Goal: Task Accomplishment & Management: Use online tool/utility

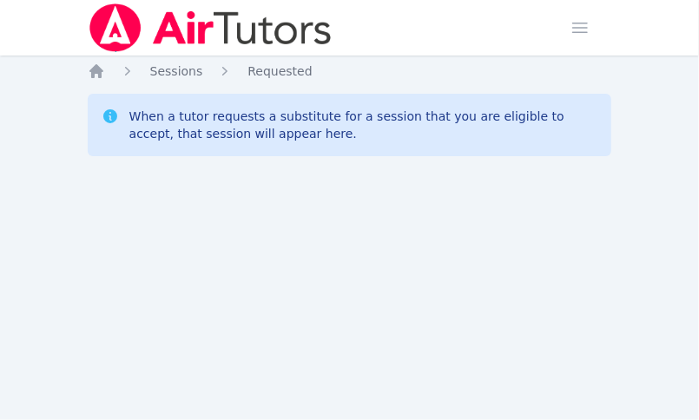
click at [65, 281] on div "Home Sessions Study Groups Students Messages Open user menu Sokha Lee Open main…" at bounding box center [349, 210] width 699 height 420
click at [266, 198] on div "Home Sessions Study Groups Students Messages Open user menu [PERSON_NAME] Open …" at bounding box center [349, 210] width 699 height 420
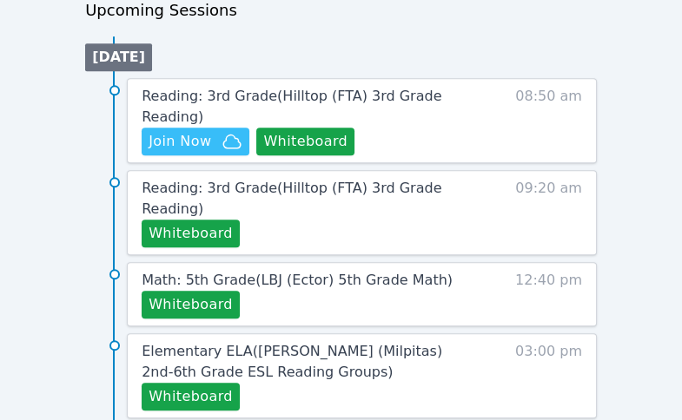
scroll to position [926, 0]
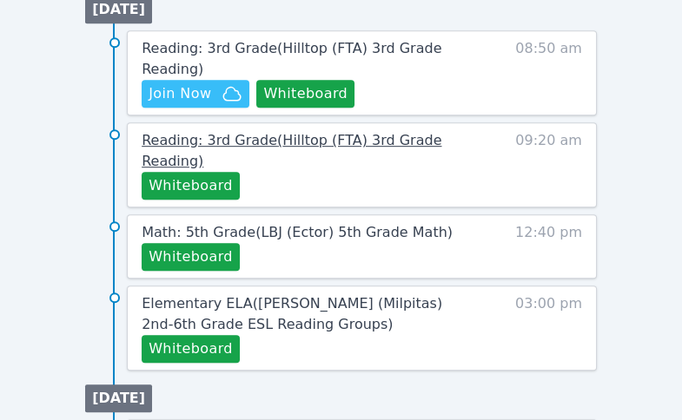
click at [355, 132] on span "Reading: 3rd Grade ( Hilltop (FTA) 3rd Grade Reading )" at bounding box center [292, 150] width 300 height 37
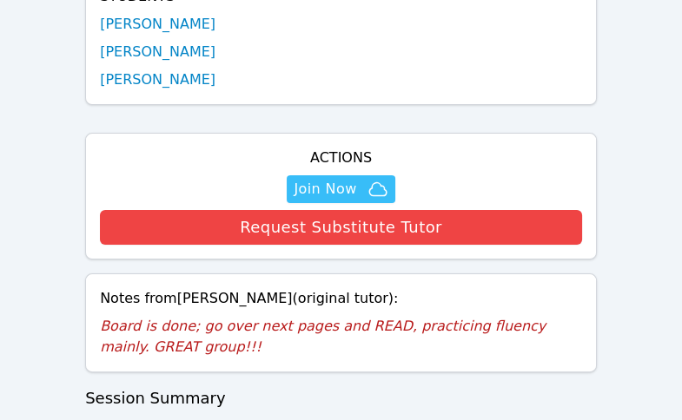
scroll to position [695, 0]
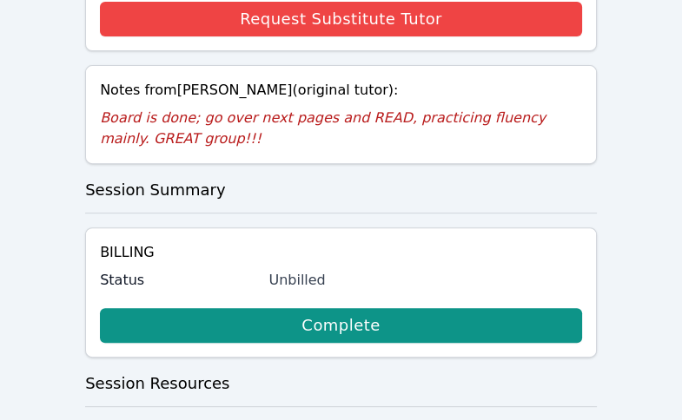
drag, startPoint x: 285, startPoint y: 48, endPoint x: 176, endPoint y: 47, distance: 108.6
click at [176, 80] on div "Notes from Winifred Edwards (original tutor):" at bounding box center [341, 90] width 482 height 21
copy div "Winifred Edwards"
click at [85, 172] on div "Home Sessions Reading: 3rd Grade with Hilltop (FTA) 3rd Grade Reading Session I…" at bounding box center [341, 289] width 512 height 1843
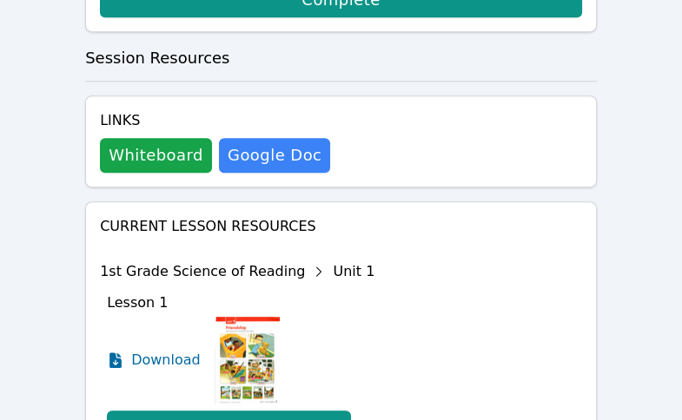
scroll to position [1042, 0]
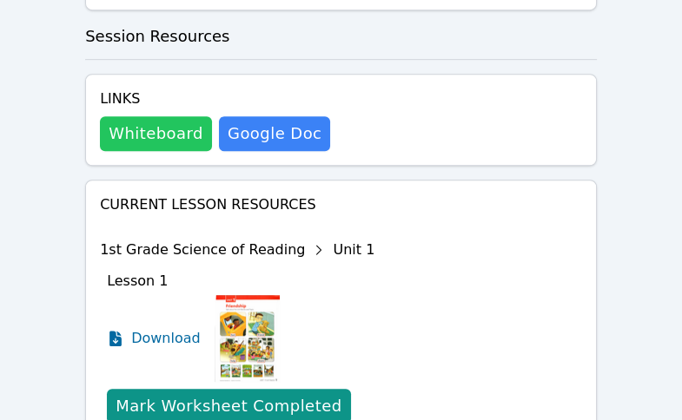
click at [177, 116] on button "Whiteboard" at bounding box center [156, 133] width 112 height 35
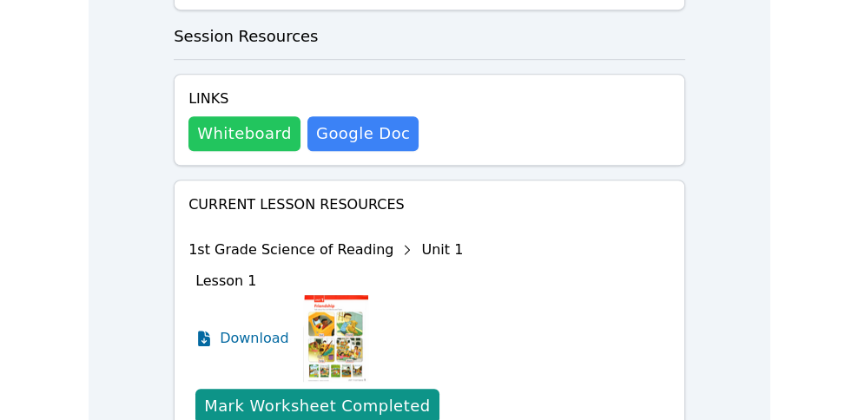
scroll to position [729, 0]
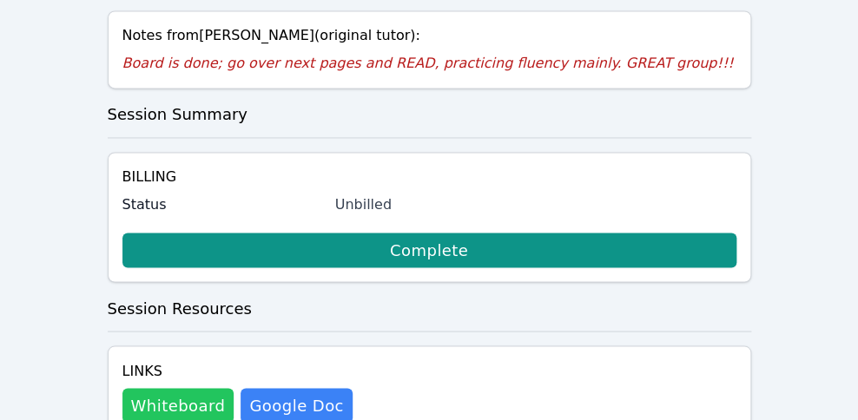
click at [175, 388] on button "Whiteboard" at bounding box center [178, 405] width 112 height 35
click at [698, 248] on div "Home Sessions Study Groups Students Messages Open user menu Sokha Lee Open main…" at bounding box center [429, 203] width 858 height 1864
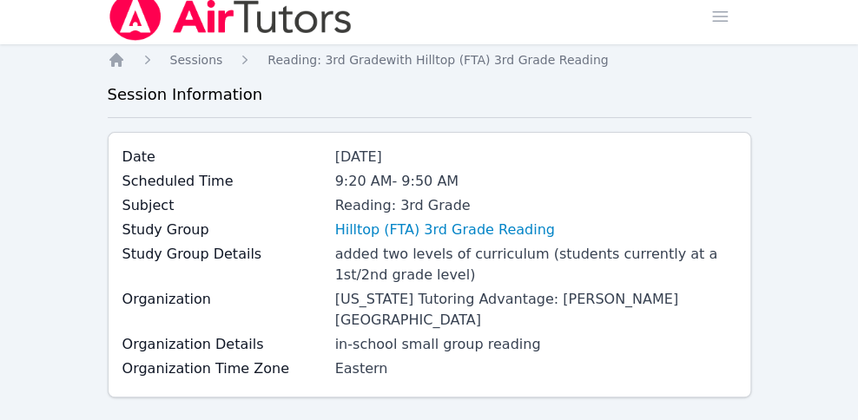
scroll to position [0, 0]
